Goal: Task Accomplishment & Management: Complete application form

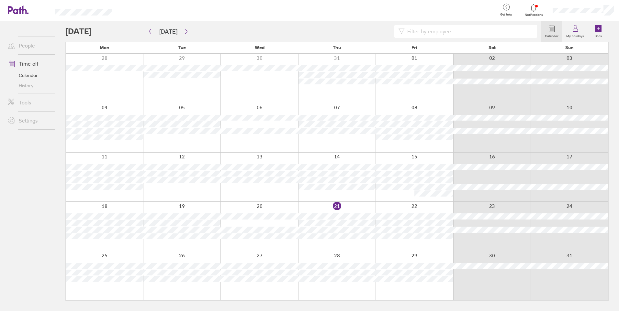
click at [169, 290] on div at bounding box center [182, 276] width 78 height 49
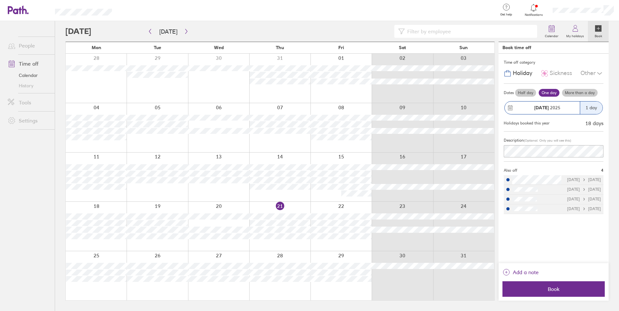
click at [572, 92] on label "More than a day" at bounding box center [580, 93] width 36 height 8
click at [0, 0] on input "More than a day" at bounding box center [0, 0] width 0 height 0
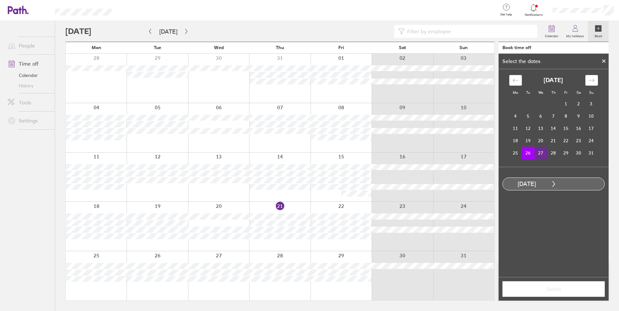
click at [539, 154] on td "27" at bounding box center [540, 153] width 13 height 12
click at [550, 291] on span "Select" at bounding box center [553, 290] width 93 height 6
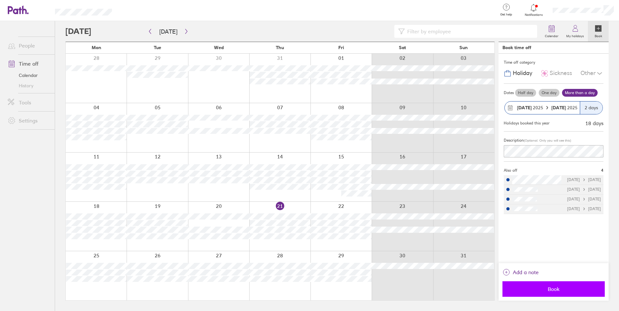
click at [570, 291] on span "Book" at bounding box center [553, 290] width 93 height 6
